Goal: Task Accomplishment & Management: Use online tool/utility

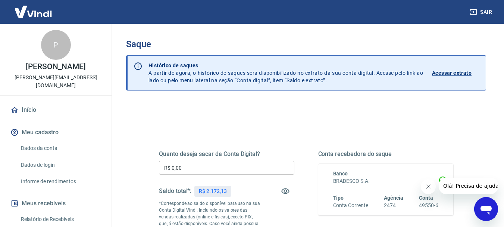
click at [247, 167] on input "R$ 0,00" at bounding box center [227, 168] width 136 height 14
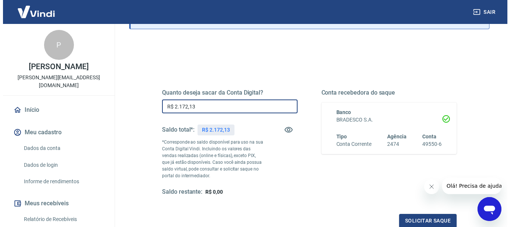
scroll to position [75, 0]
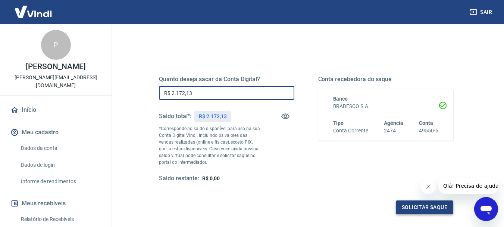
type input "R$ 2.172,13"
click at [422, 210] on button "Solicitar saque" at bounding box center [425, 207] width 58 height 14
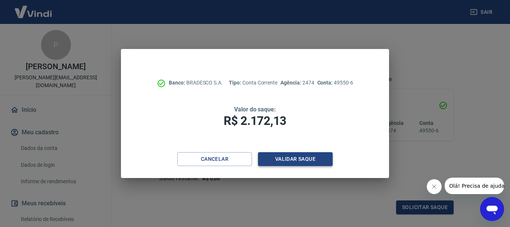
click at [296, 159] on button "Validar saque" at bounding box center [295, 159] width 75 height 14
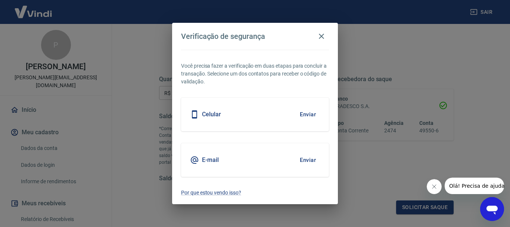
click at [313, 161] on button "Enviar" at bounding box center [308, 160] width 24 height 16
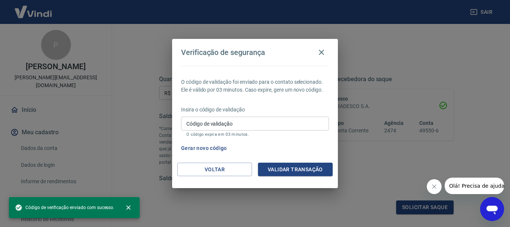
click at [254, 123] on input "Código de validação" at bounding box center [255, 124] width 148 height 14
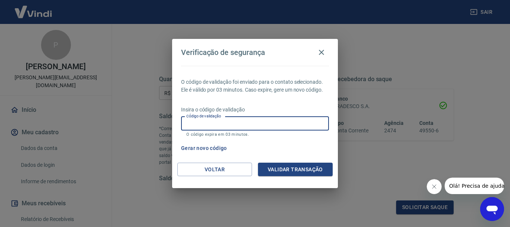
paste input "201592"
type input "201592"
click at [290, 165] on button "Validar transação" at bounding box center [295, 169] width 75 height 14
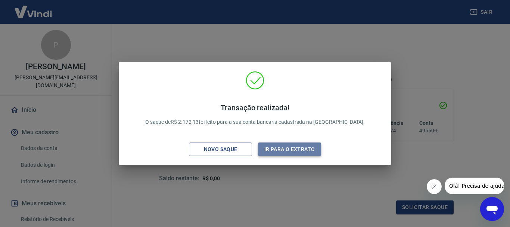
click at [270, 145] on button "Ir para o extrato" at bounding box center [289, 149] width 63 height 14
